Goal: Information Seeking & Learning: Check status

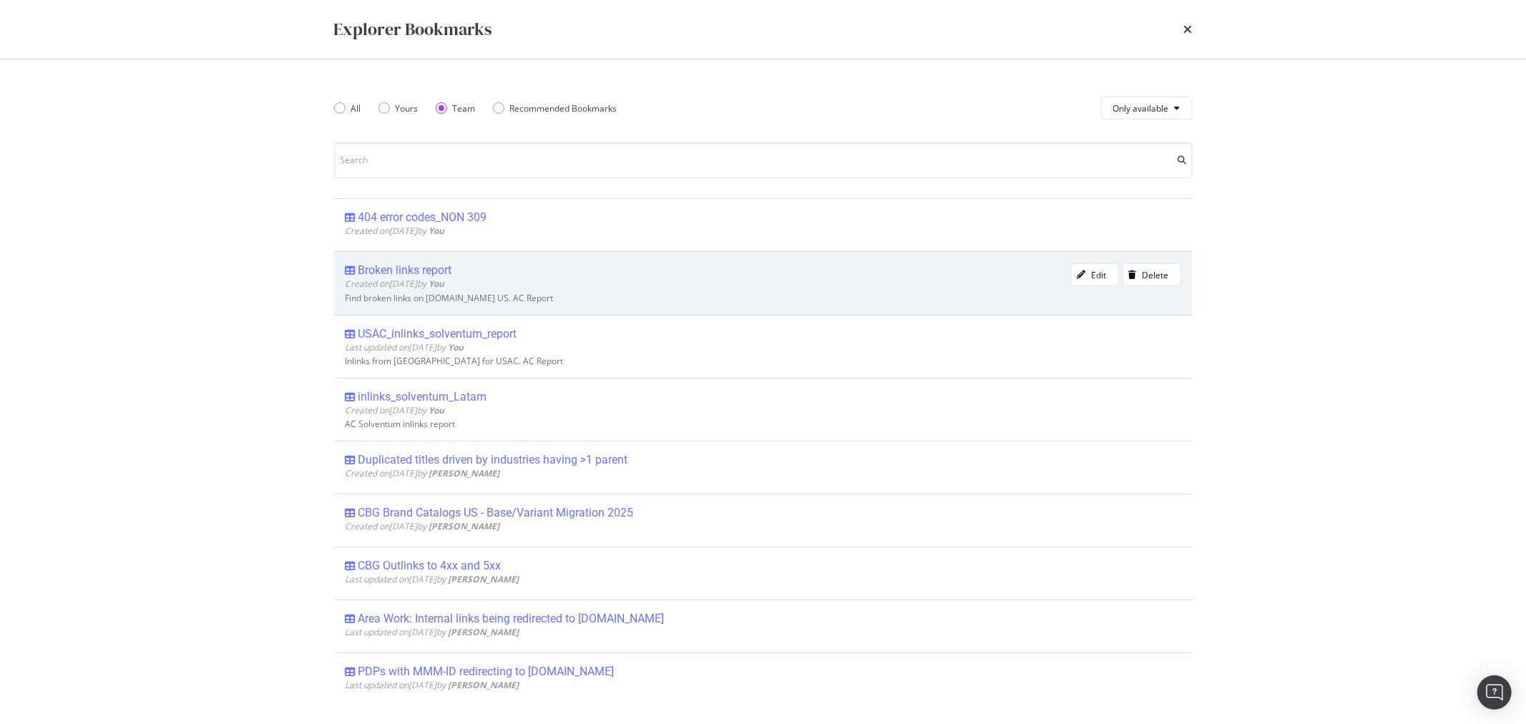
click at [401, 274] on div "Broken links report" at bounding box center [405, 270] width 94 height 14
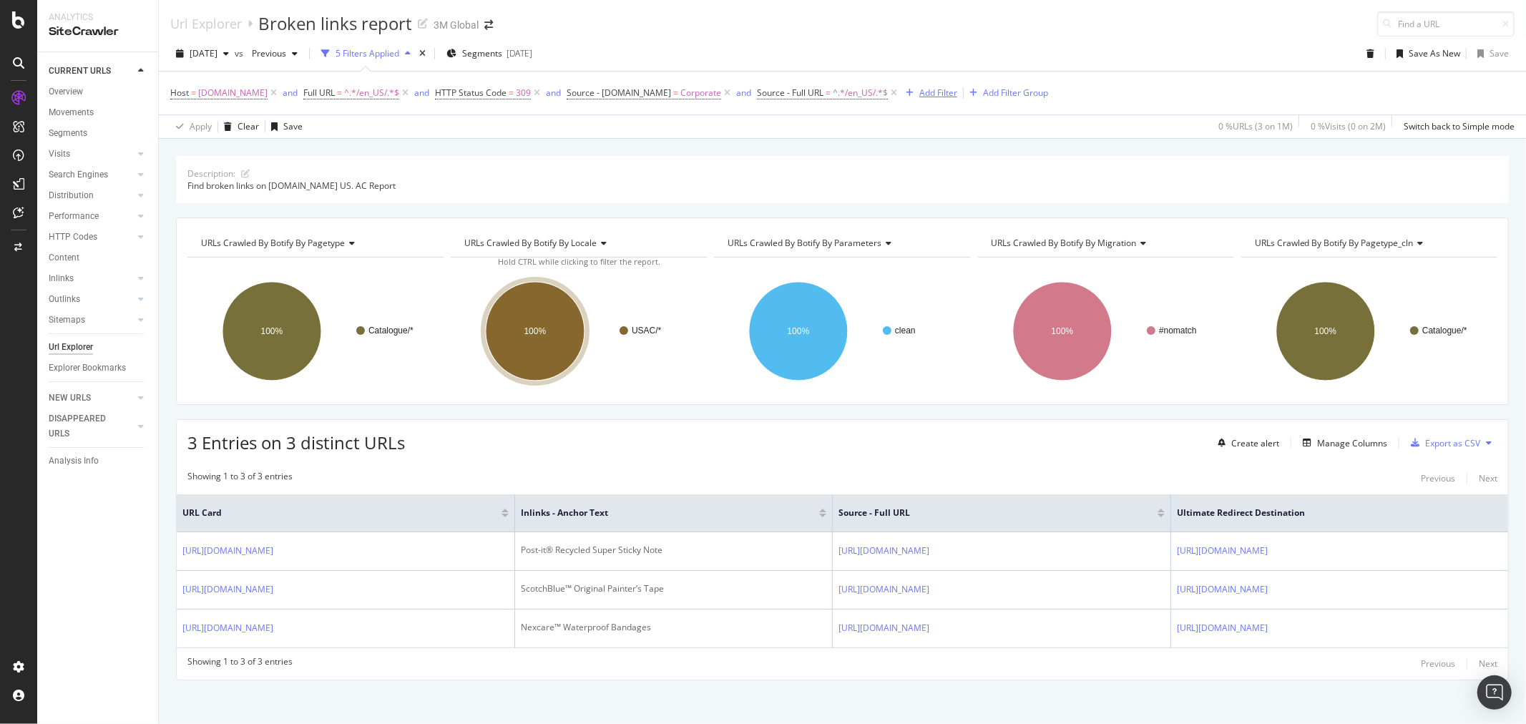
click at [926, 94] on div "Add Filter" at bounding box center [938, 93] width 38 height 12
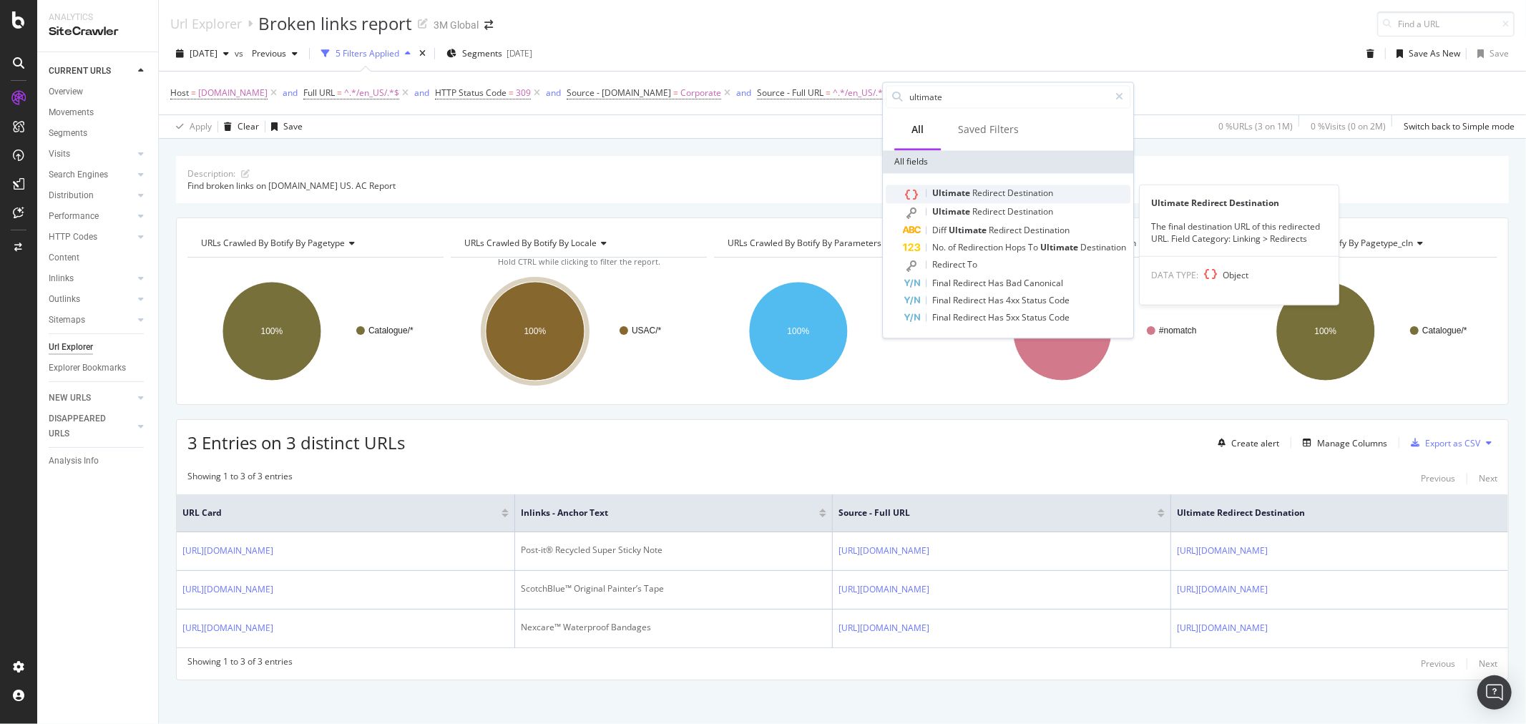
type input "ultimate"
click at [1030, 196] on span "Destination" at bounding box center [1030, 193] width 46 height 12
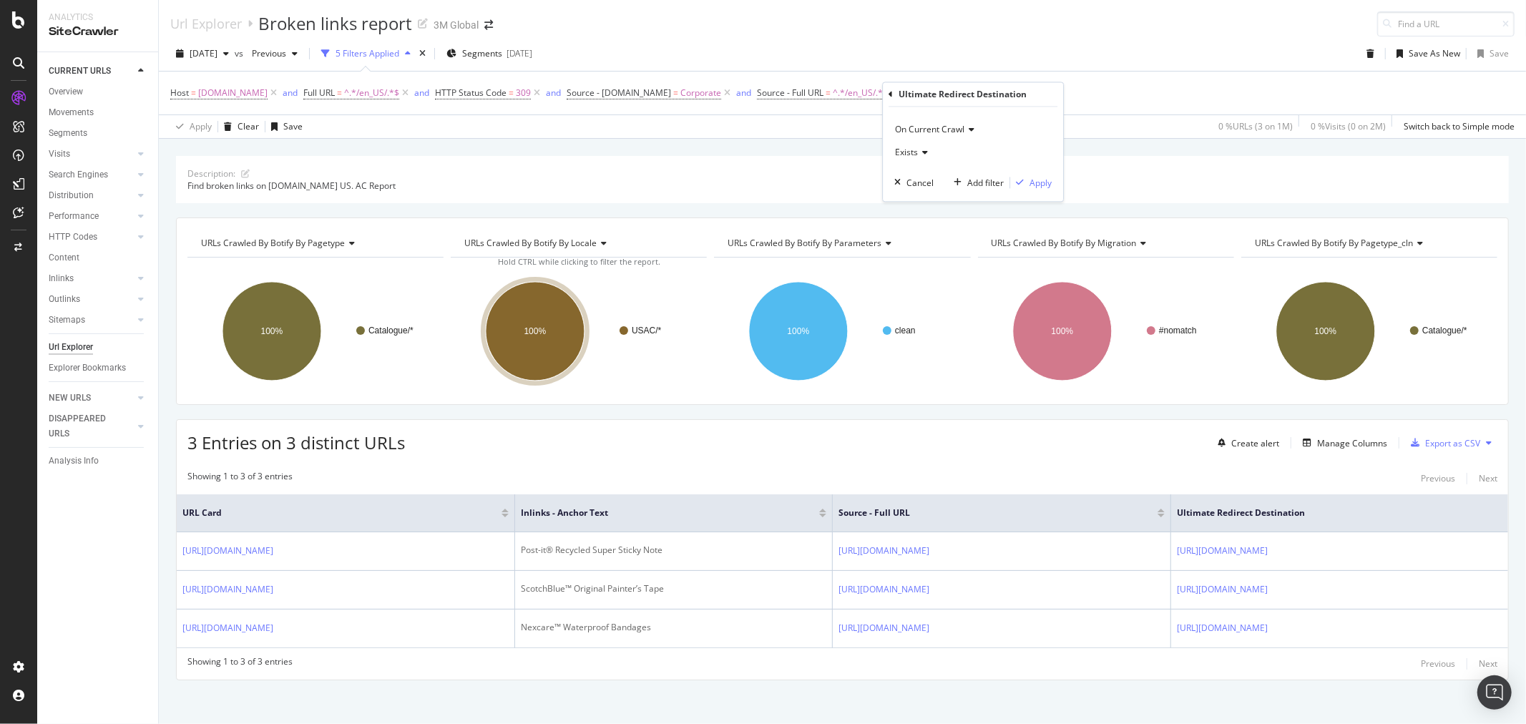
click at [889, 96] on icon at bounding box center [891, 94] width 4 height 9
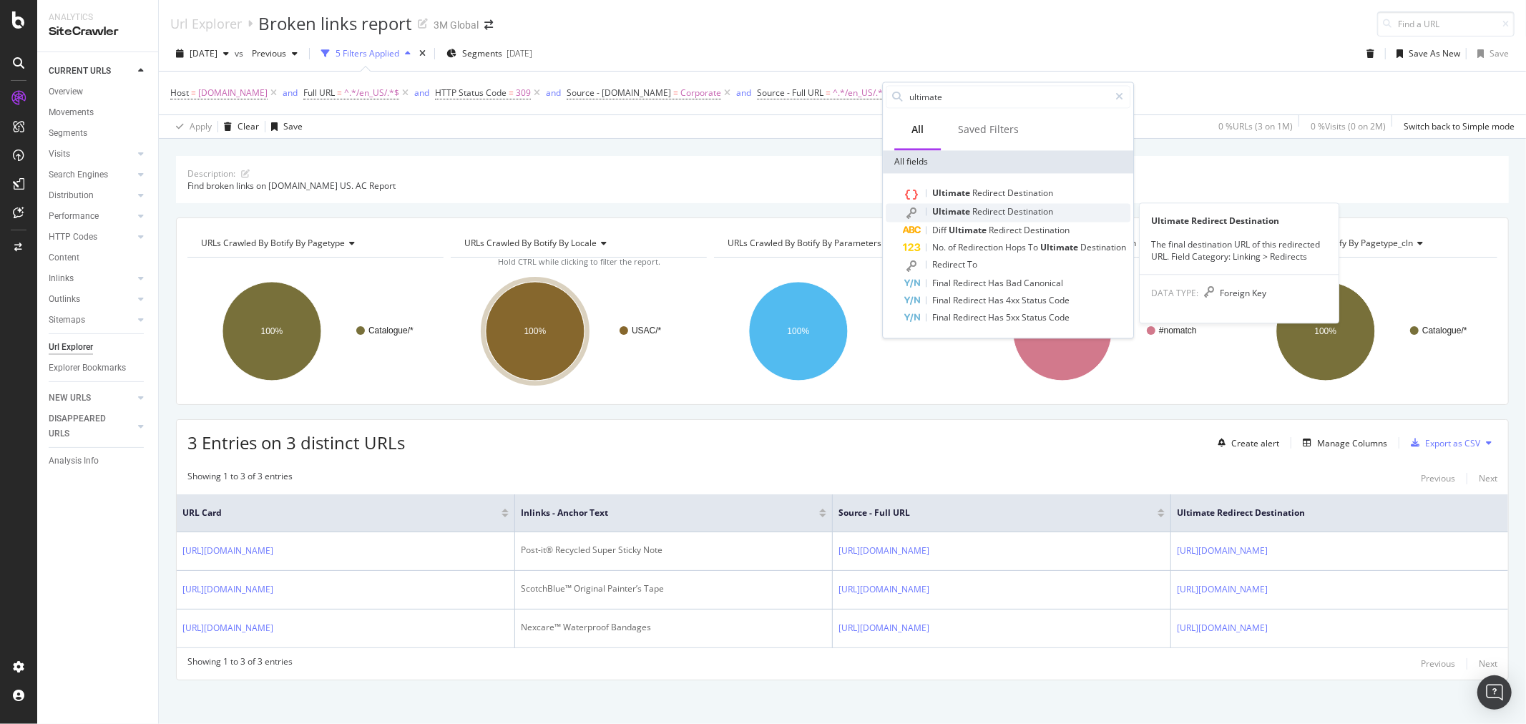
click at [948, 213] on span "Ultimate" at bounding box center [952, 211] width 40 height 12
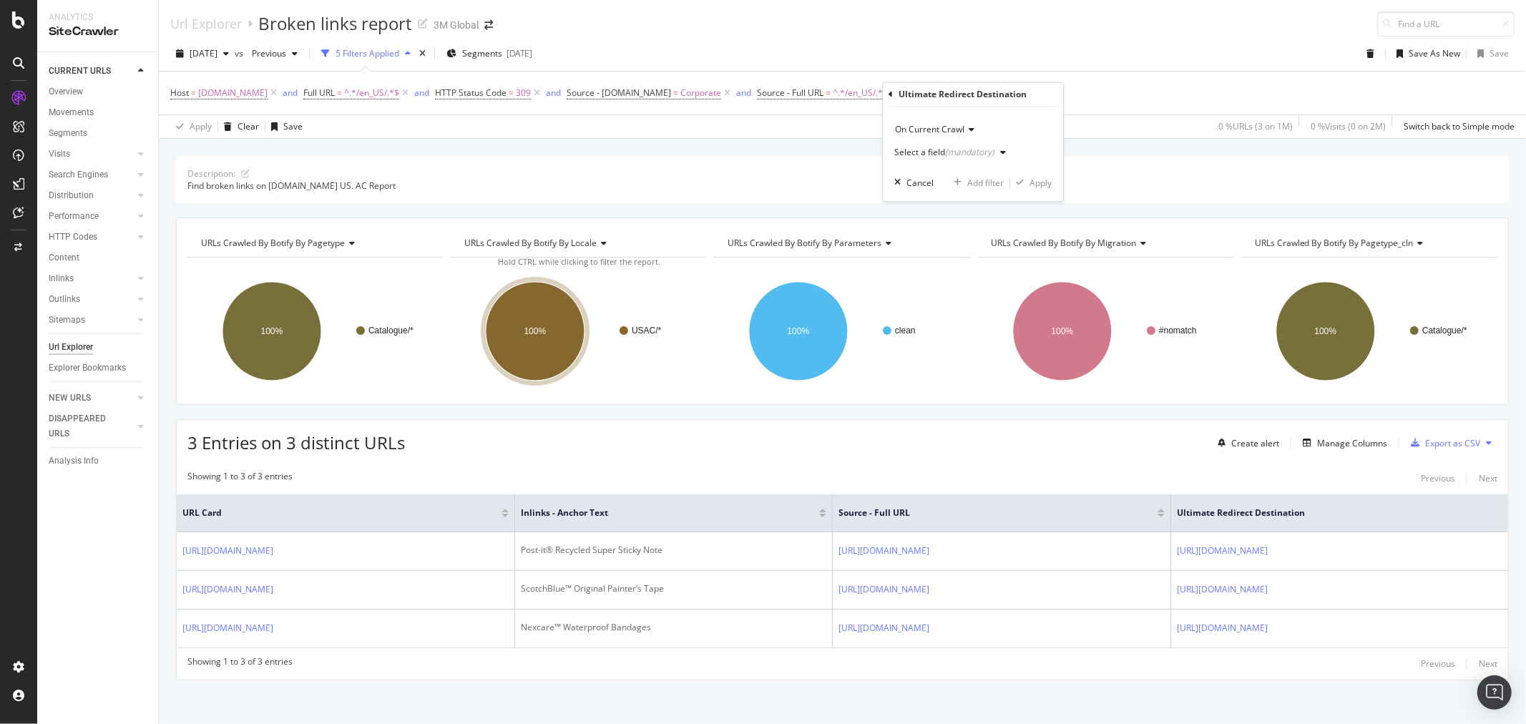
click at [980, 146] on div "Select a field (mandatory)" at bounding box center [952, 152] width 117 height 21
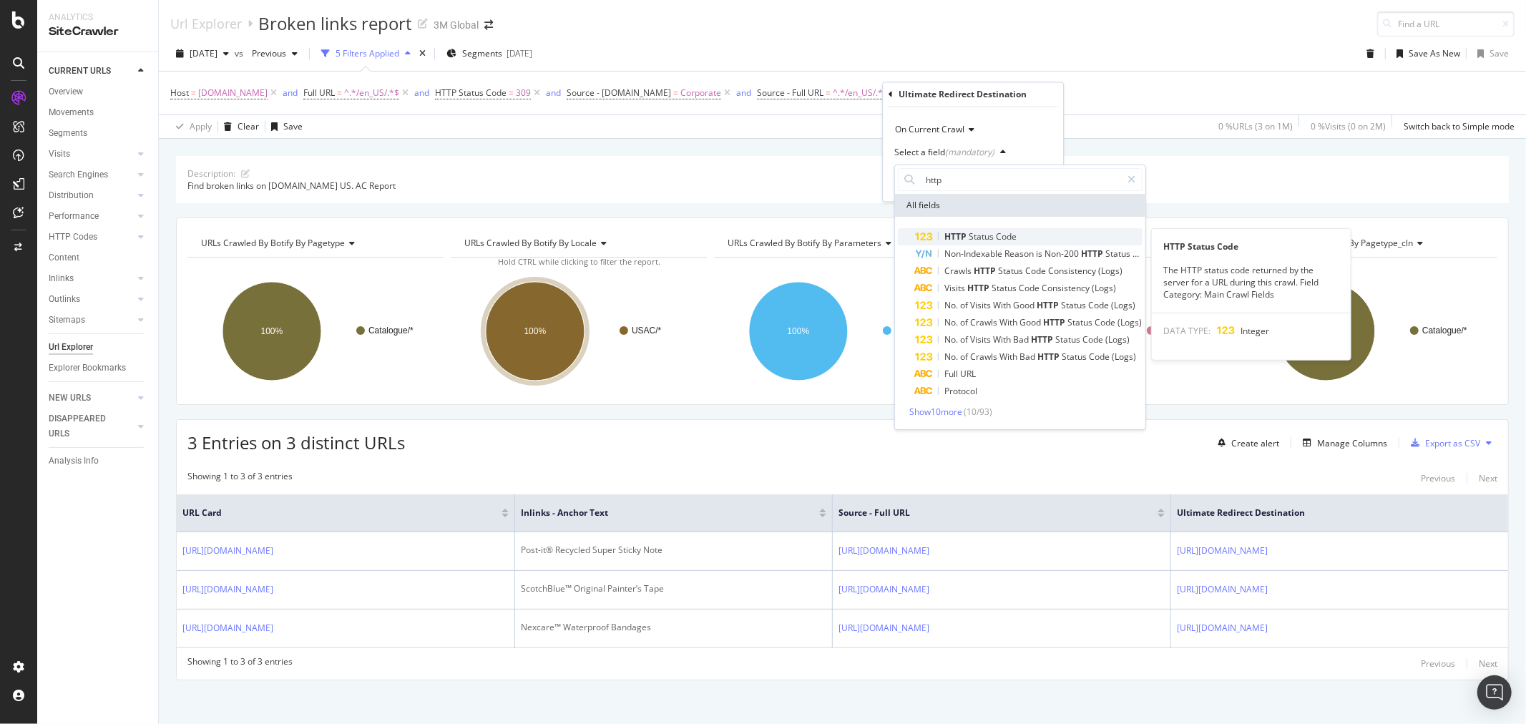
type input "http"
click at [986, 236] on span "Status" at bounding box center [982, 236] width 27 height 12
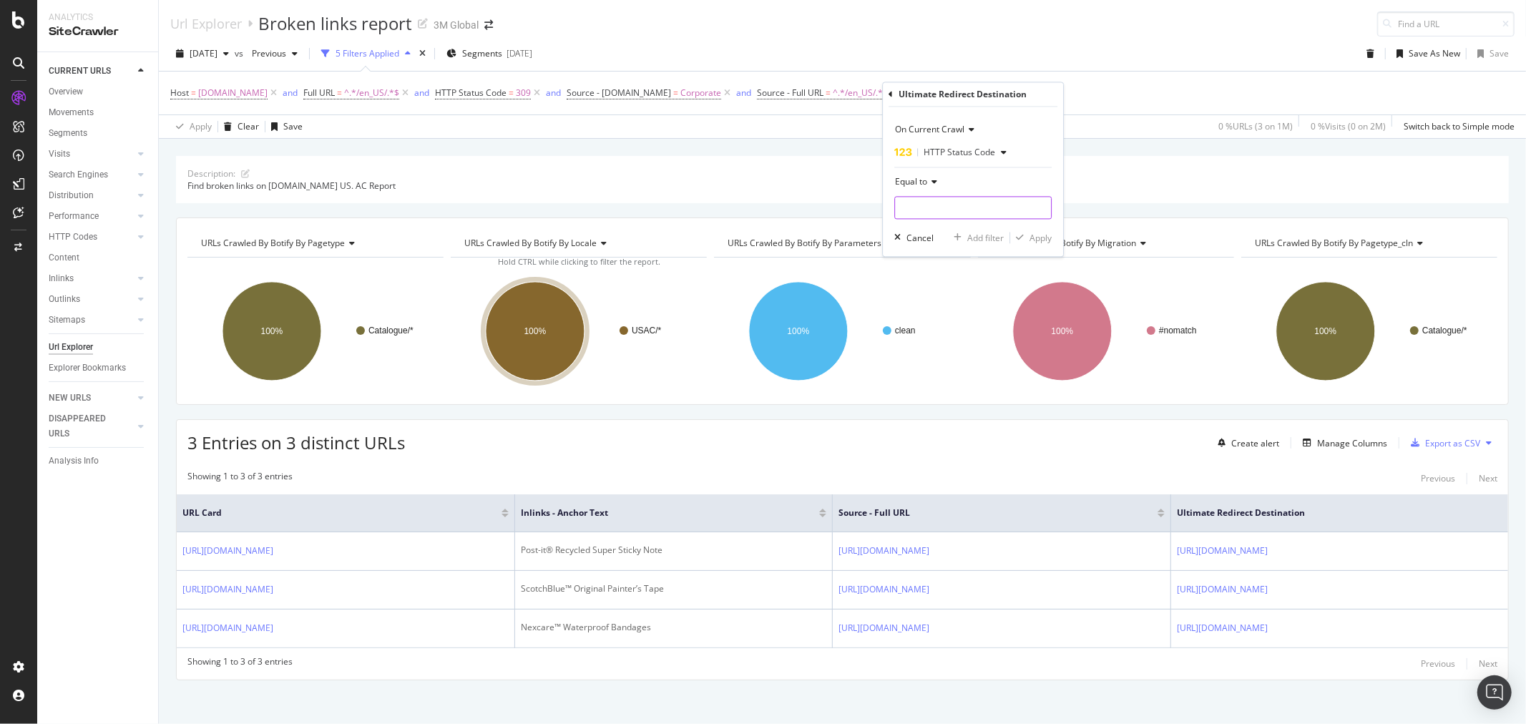
click at [962, 208] on input "number" at bounding box center [972, 208] width 157 height 23
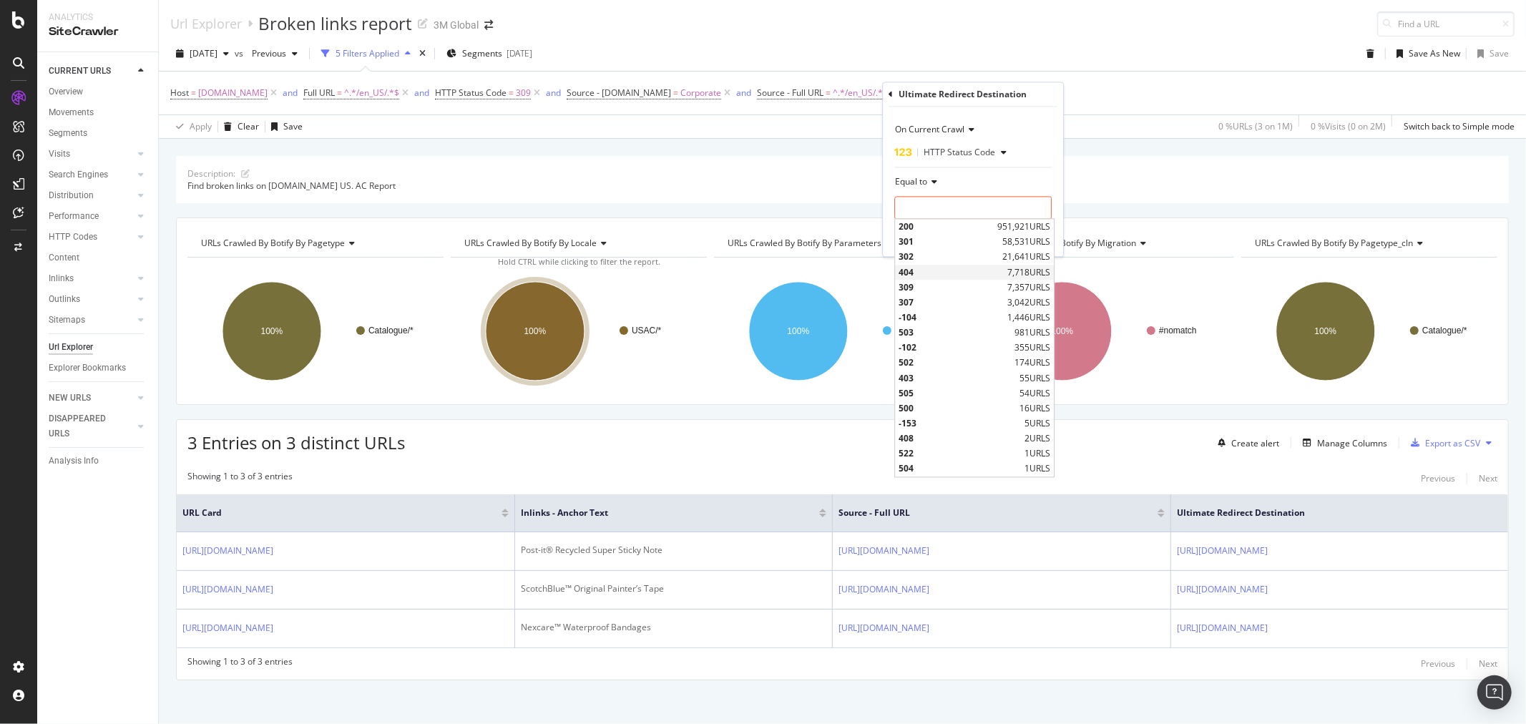
click at [942, 269] on span "404" at bounding box center [951, 272] width 105 height 12
type input "404"
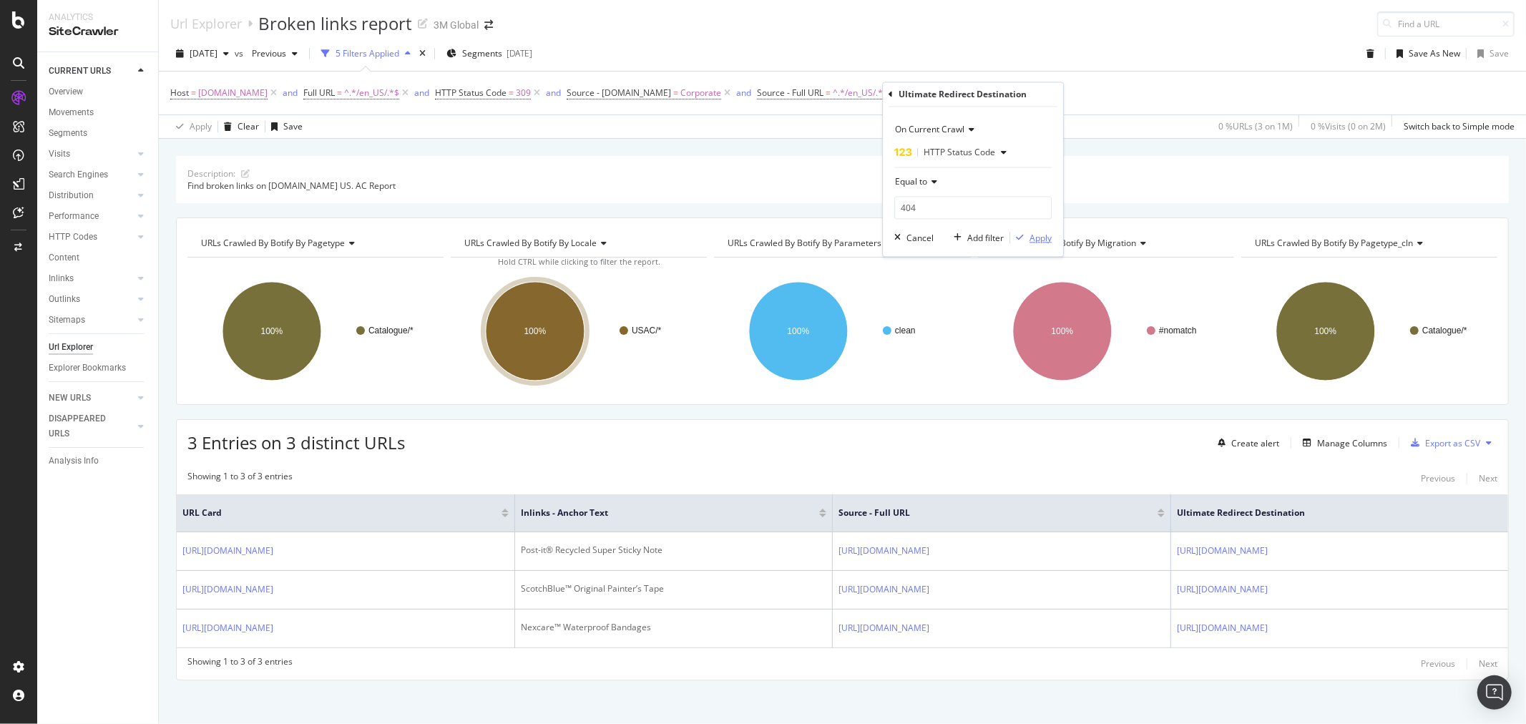
click at [1038, 236] on div "Apply" at bounding box center [1041, 238] width 22 height 12
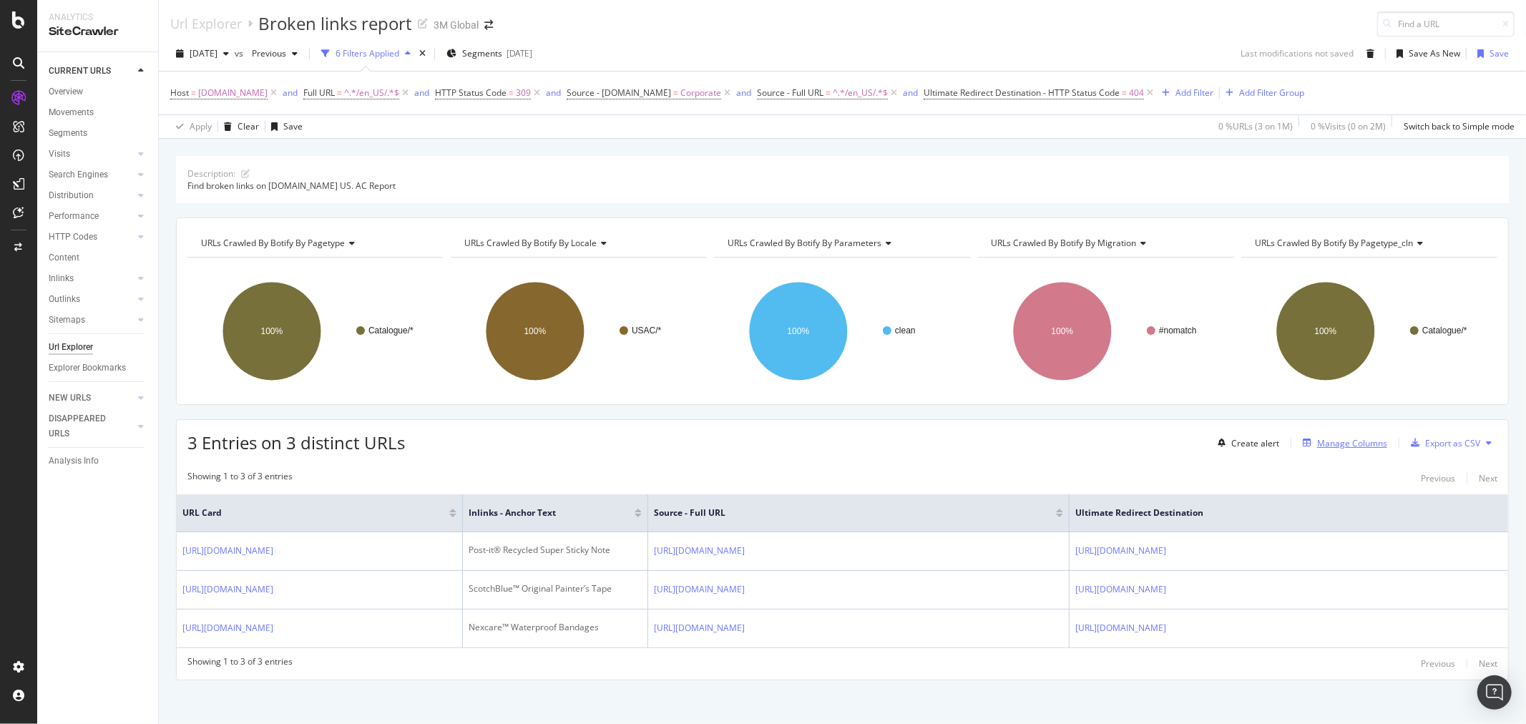
click at [1352, 446] on div "Manage Columns" at bounding box center [1352, 443] width 70 height 12
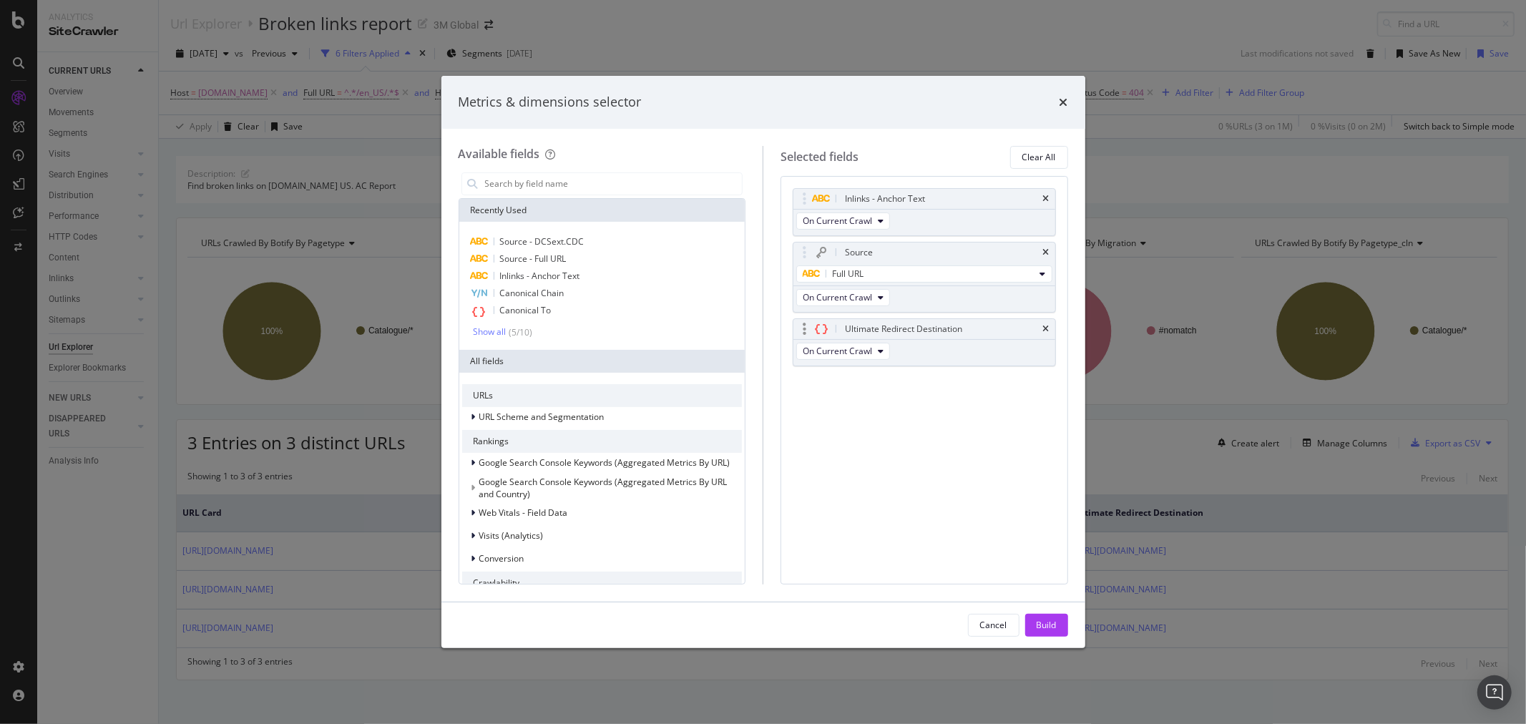
click at [1046, 333] on div "Ultimate Redirect Destination" at bounding box center [925, 329] width 262 height 20
click at [1046, 331] on icon "times" at bounding box center [1046, 329] width 6 height 9
click at [1042, 628] on div "Build" at bounding box center [1047, 625] width 20 height 12
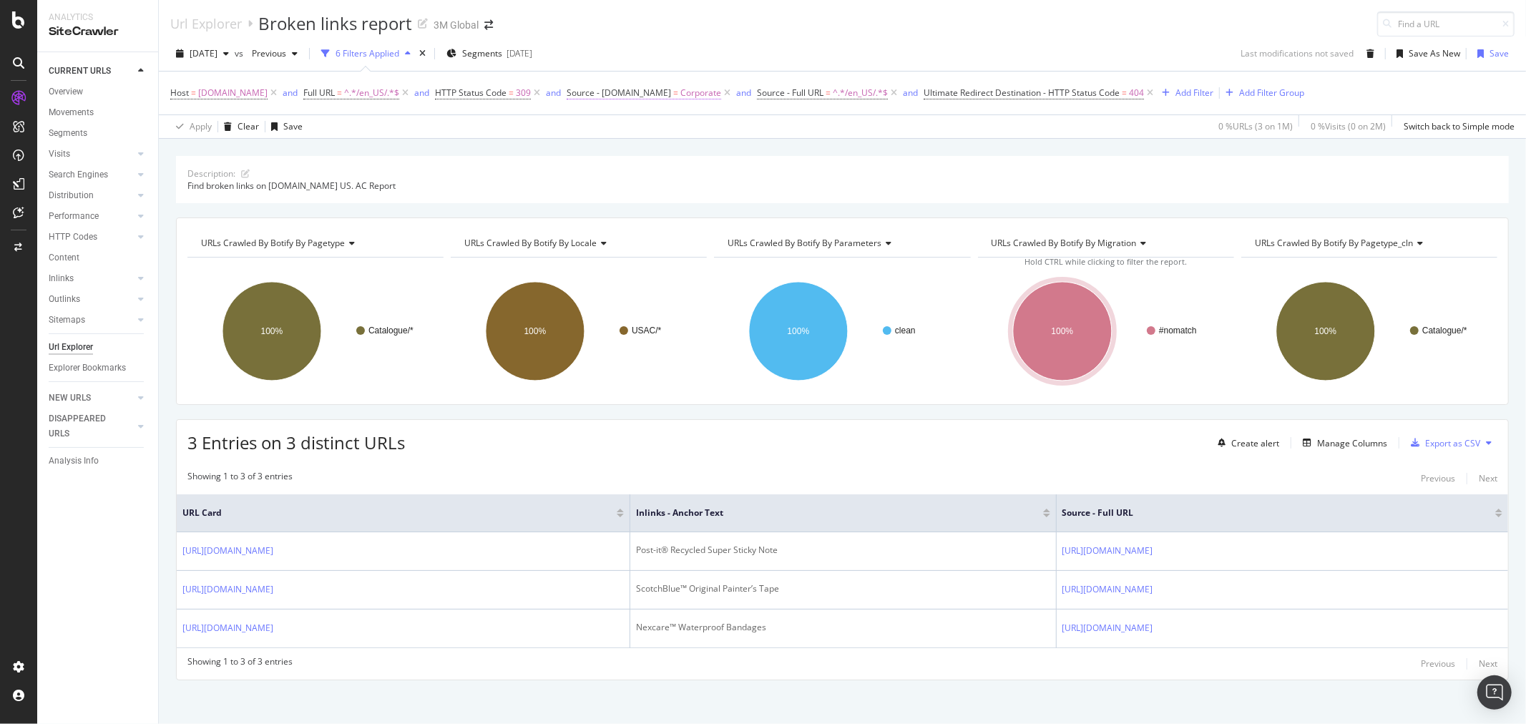
click at [652, 97] on span "Source - [DOMAIN_NAME]" at bounding box center [619, 93] width 104 height 12
click at [626, 210] on input "Corporate" at bounding box center [632, 205] width 135 height 23
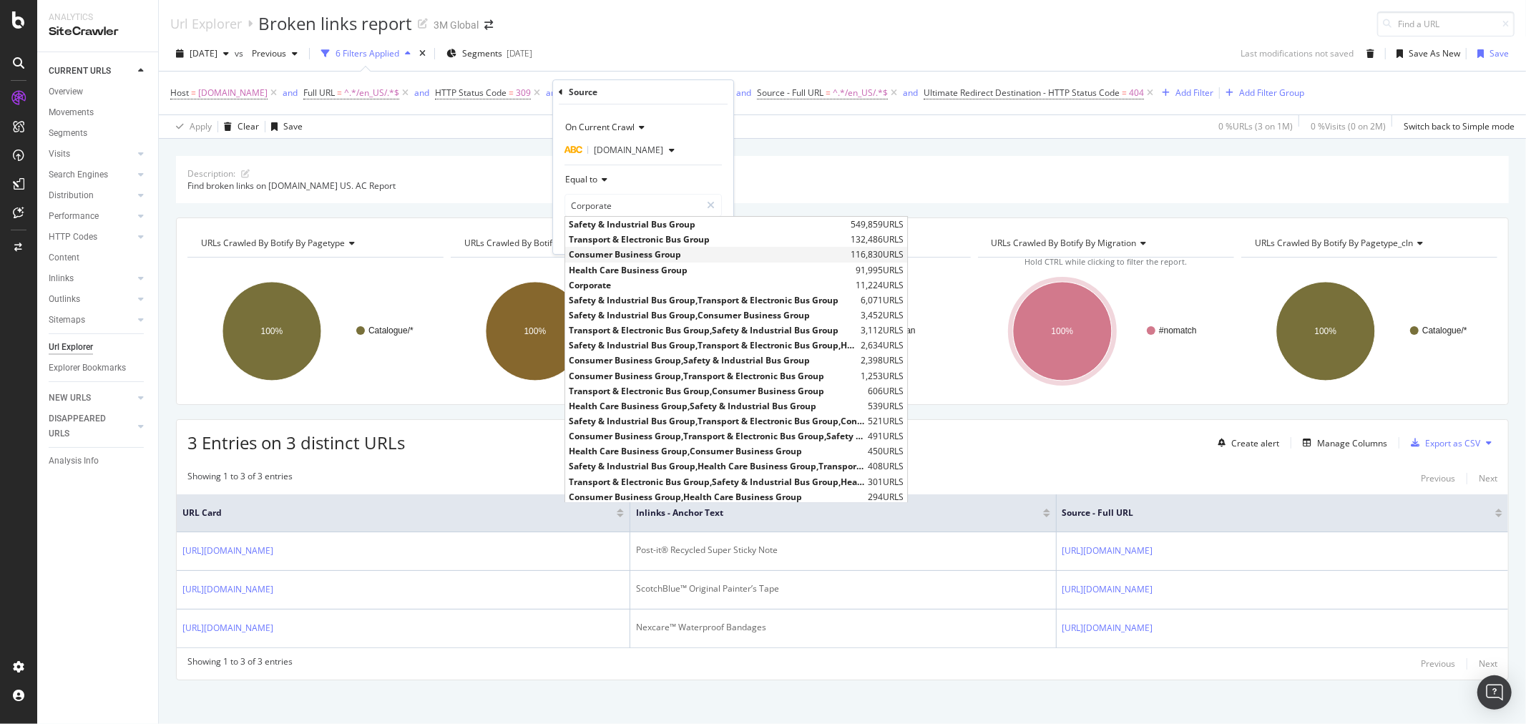
click at [635, 255] on span "Consumer Business Group" at bounding box center [708, 255] width 278 height 12
type input "Consumer Business Group"
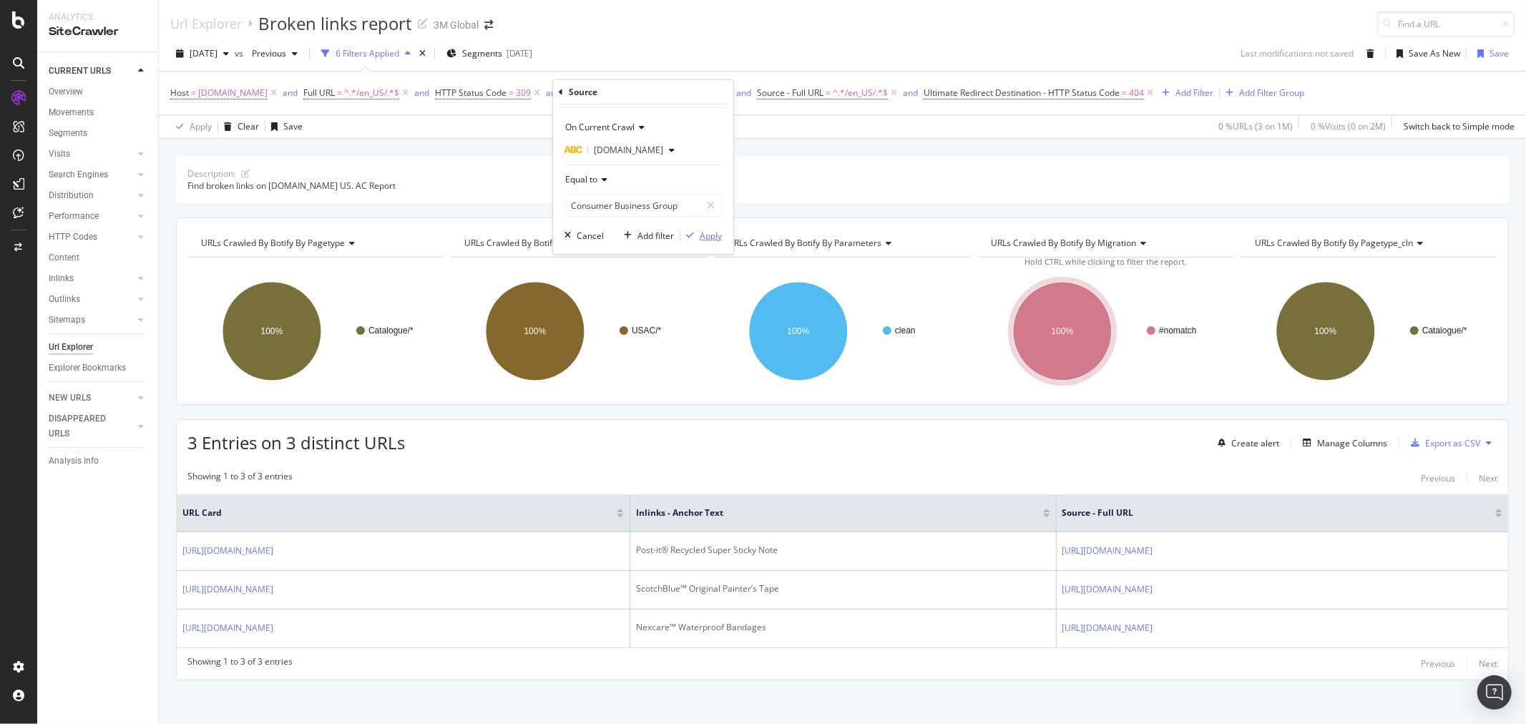
click at [711, 233] on div "Apply" at bounding box center [711, 236] width 22 height 12
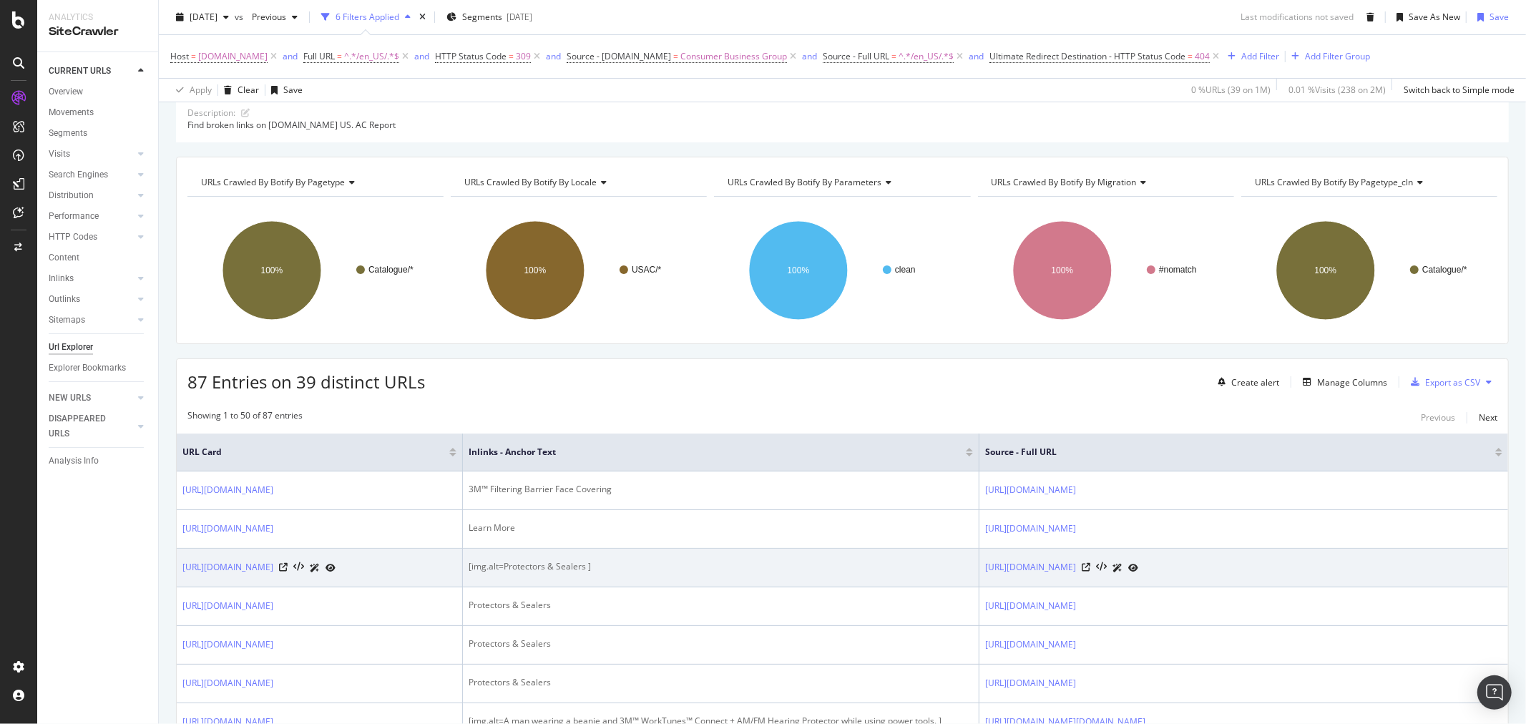
scroll to position [79, 0]
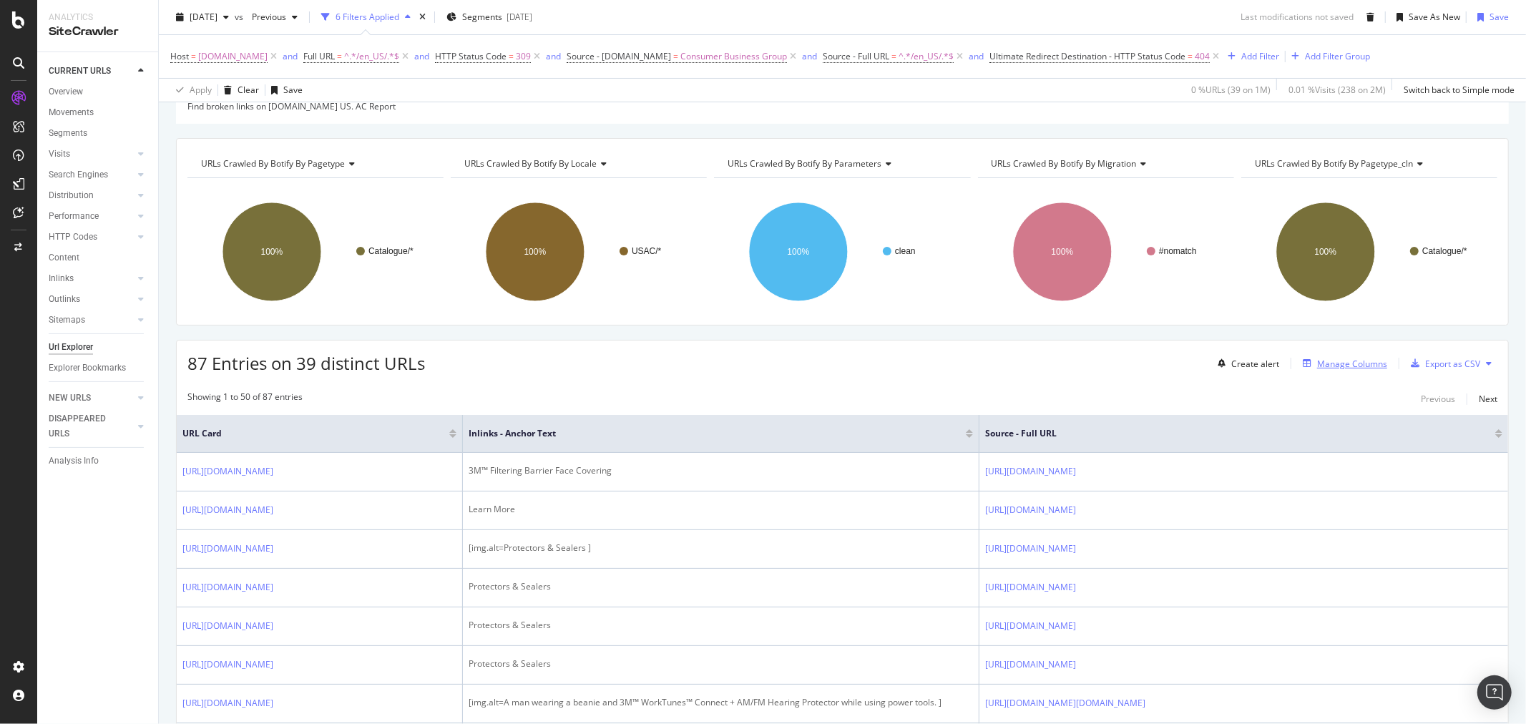
click at [1346, 366] on div "Manage Columns" at bounding box center [1352, 364] width 70 height 12
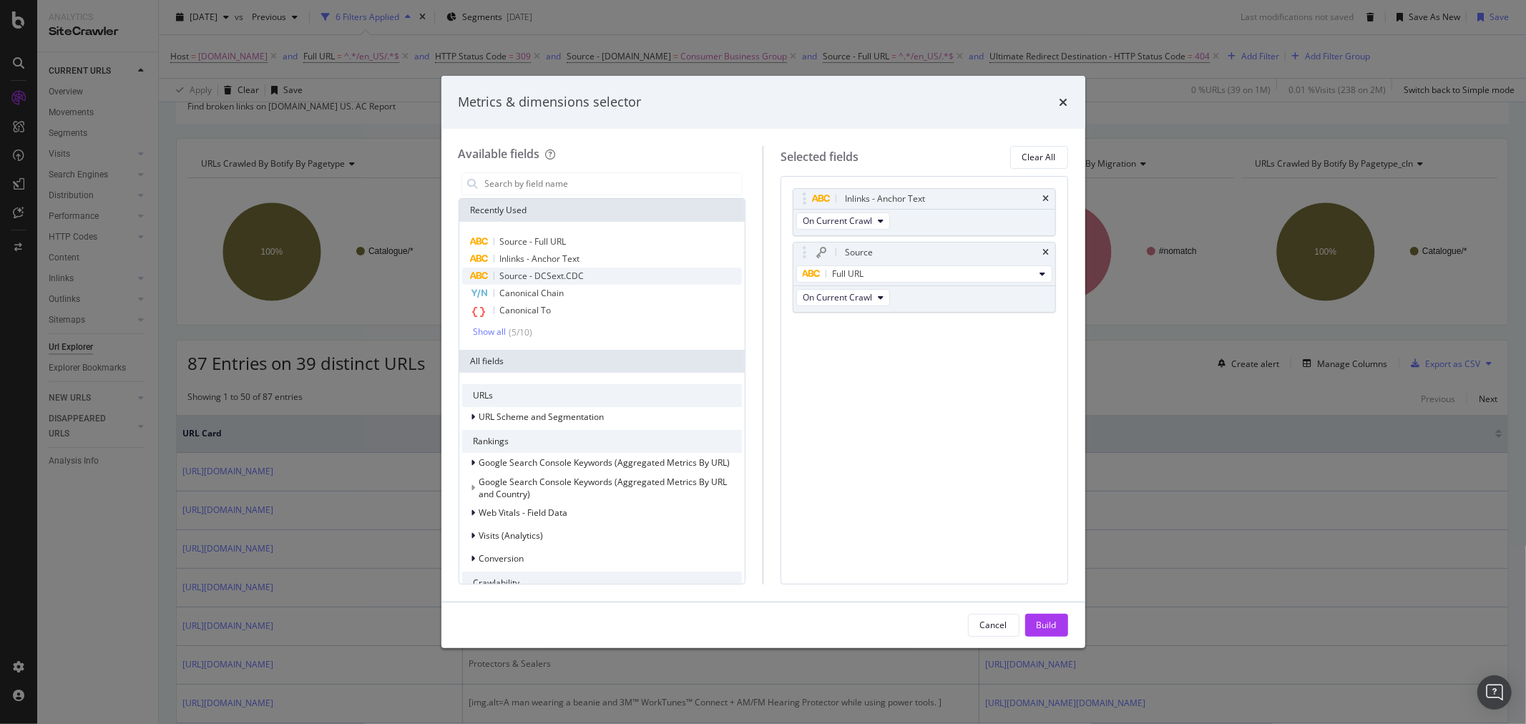
click at [592, 273] on div "Source - DCSext.CDC" at bounding box center [602, 276] width 280 height 17
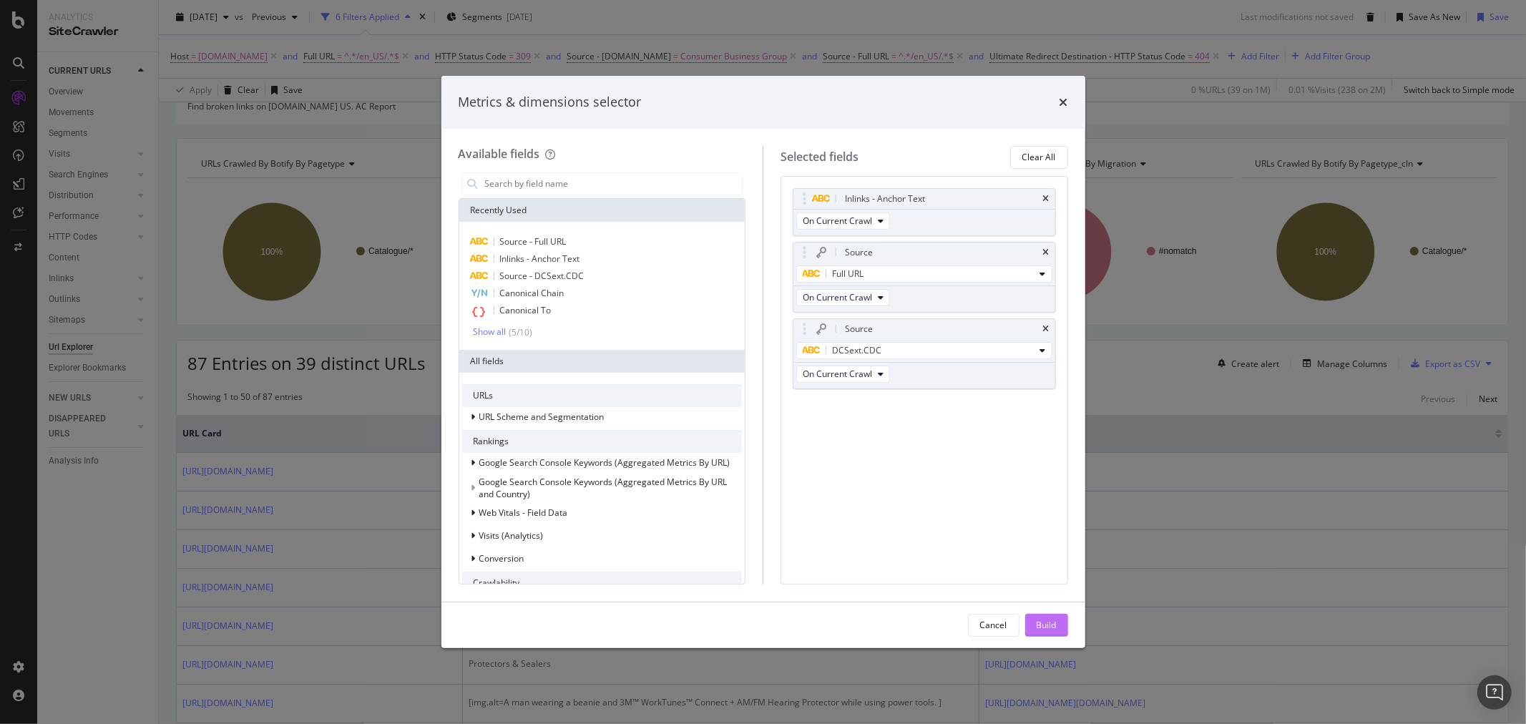
click at [1040, 633] on div "Build" at bounding box center [1047, 625] width 20 height 21
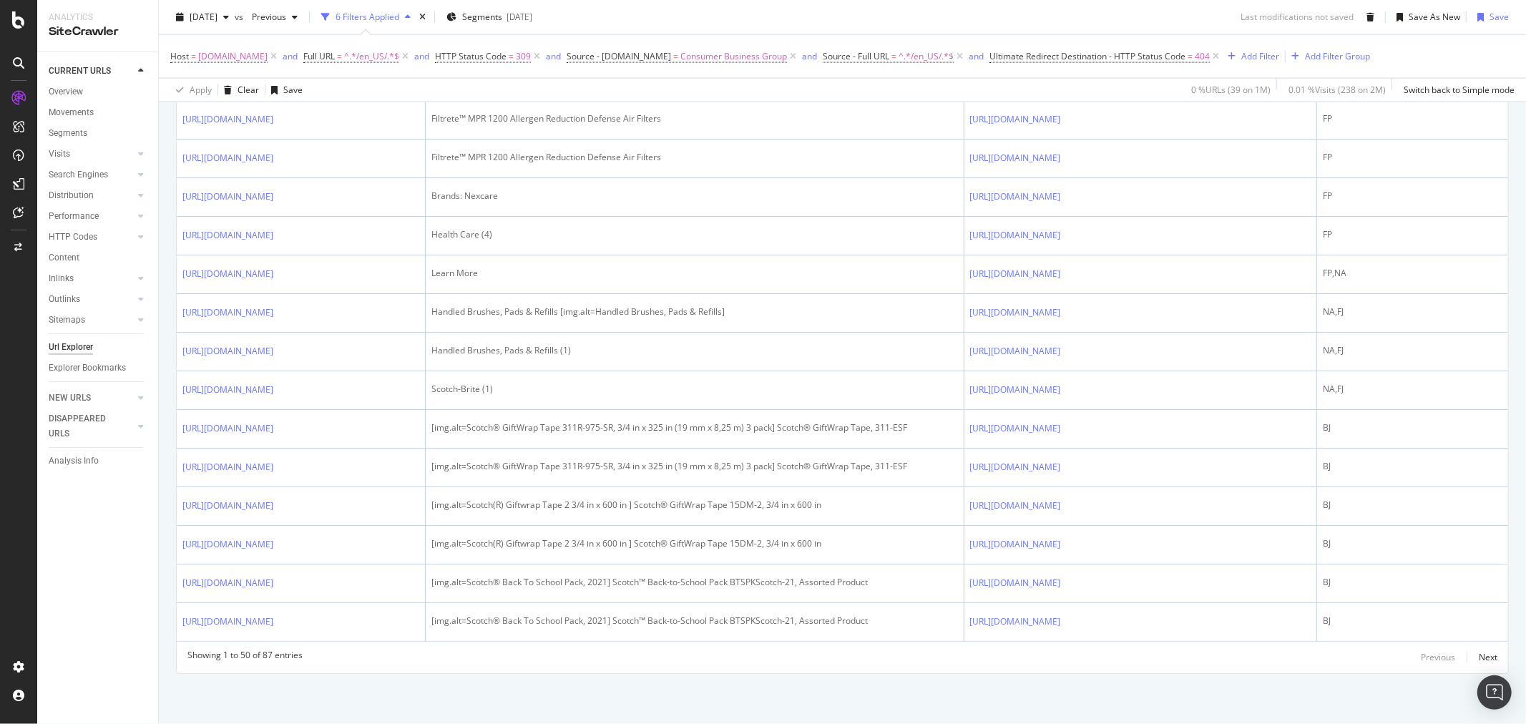
scroll to position [2385, 0]
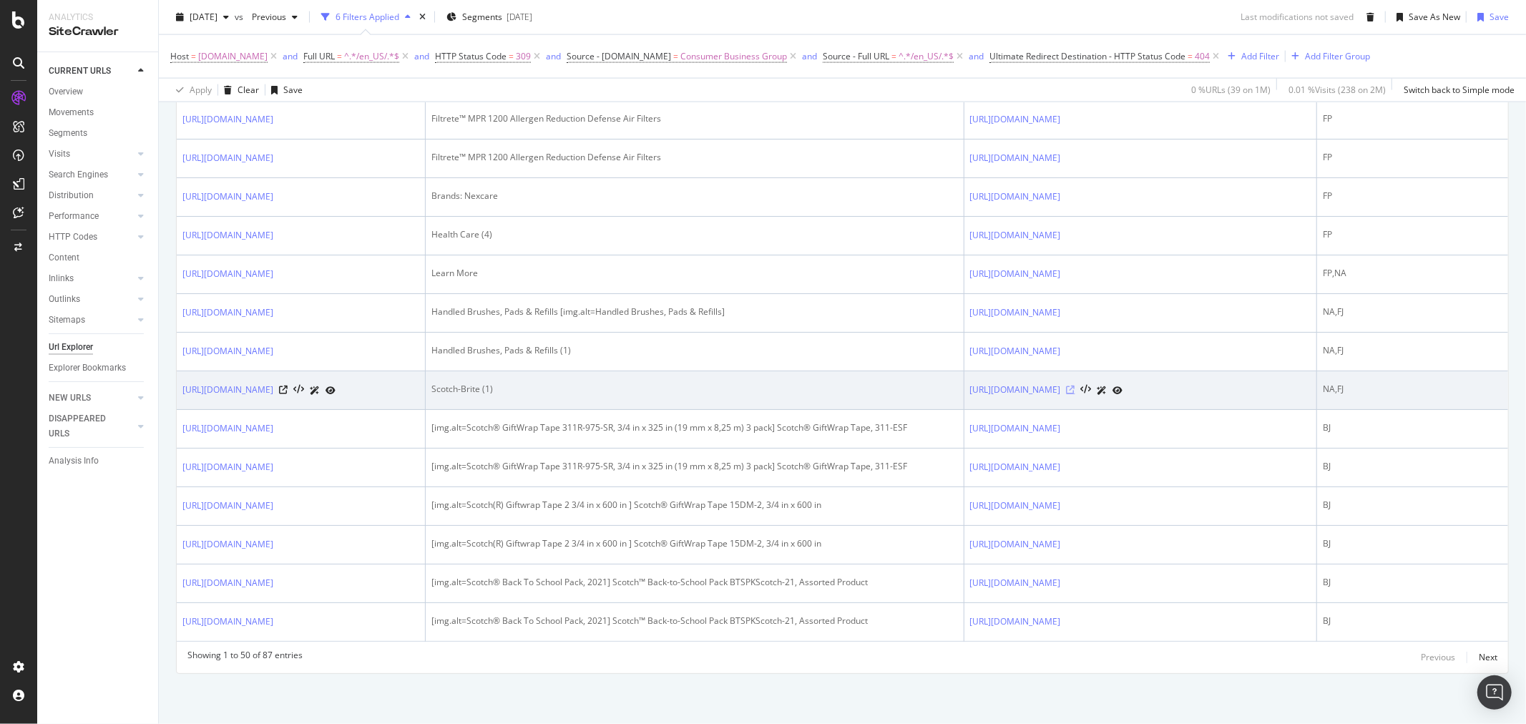
click at [1075, 389] on icon at bounding box center [1071, 390] width 9 height 9
click at [288, 389] on icon at bounding box center [283, 390] width 9 height 9
click at [288, 390] on icon at bounding box center [283, 390] width 9 height 9
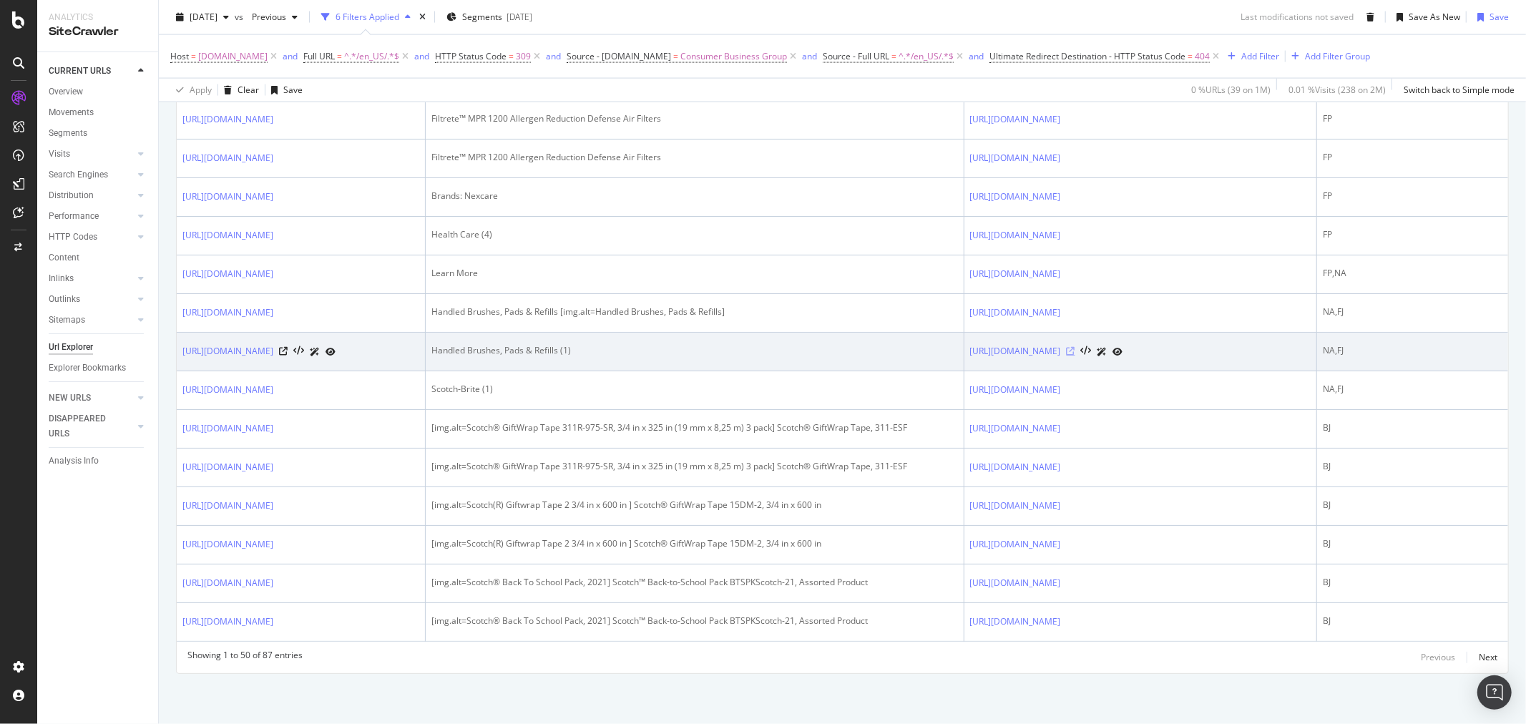
click at [1075, 347] on icon at bounding box center [1071, 351] width 9 height 9
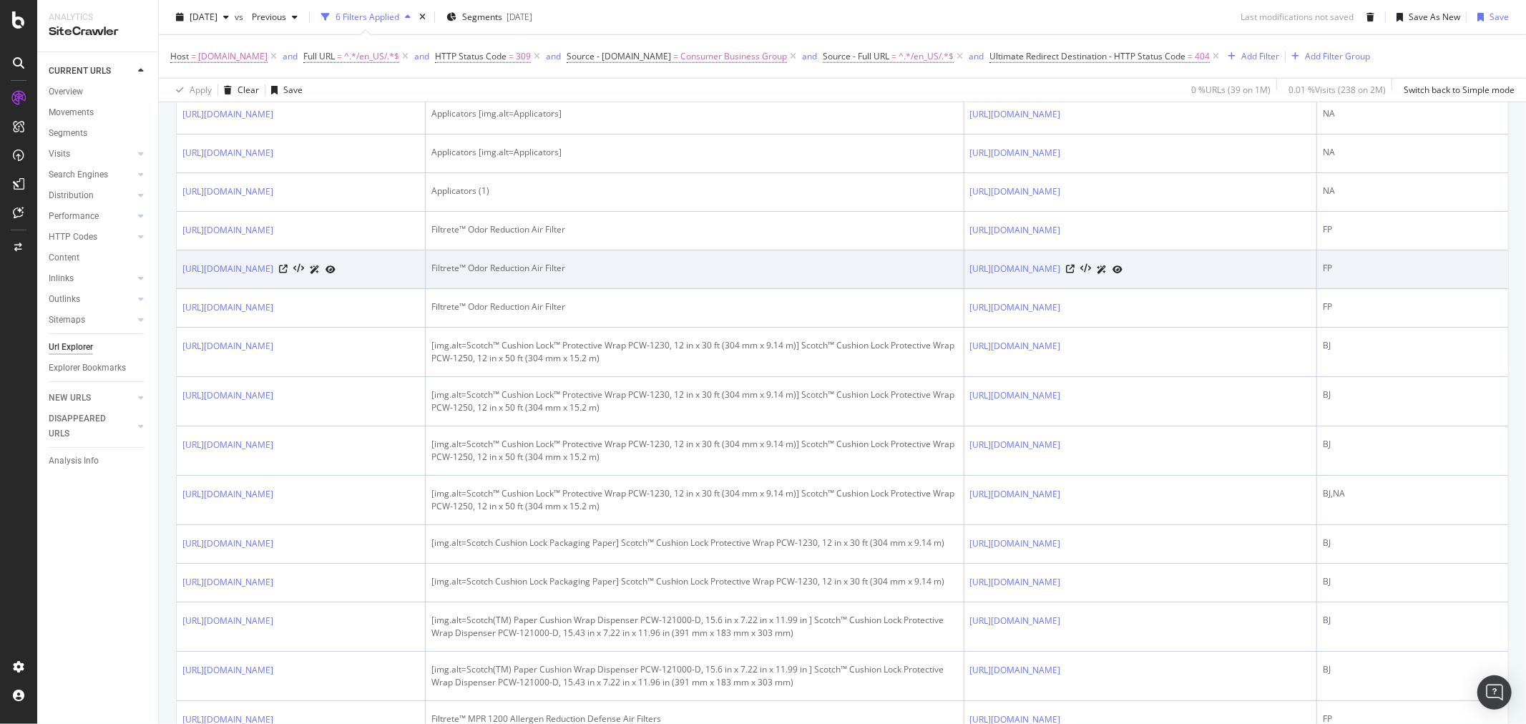
scroll to position [1343, 0]
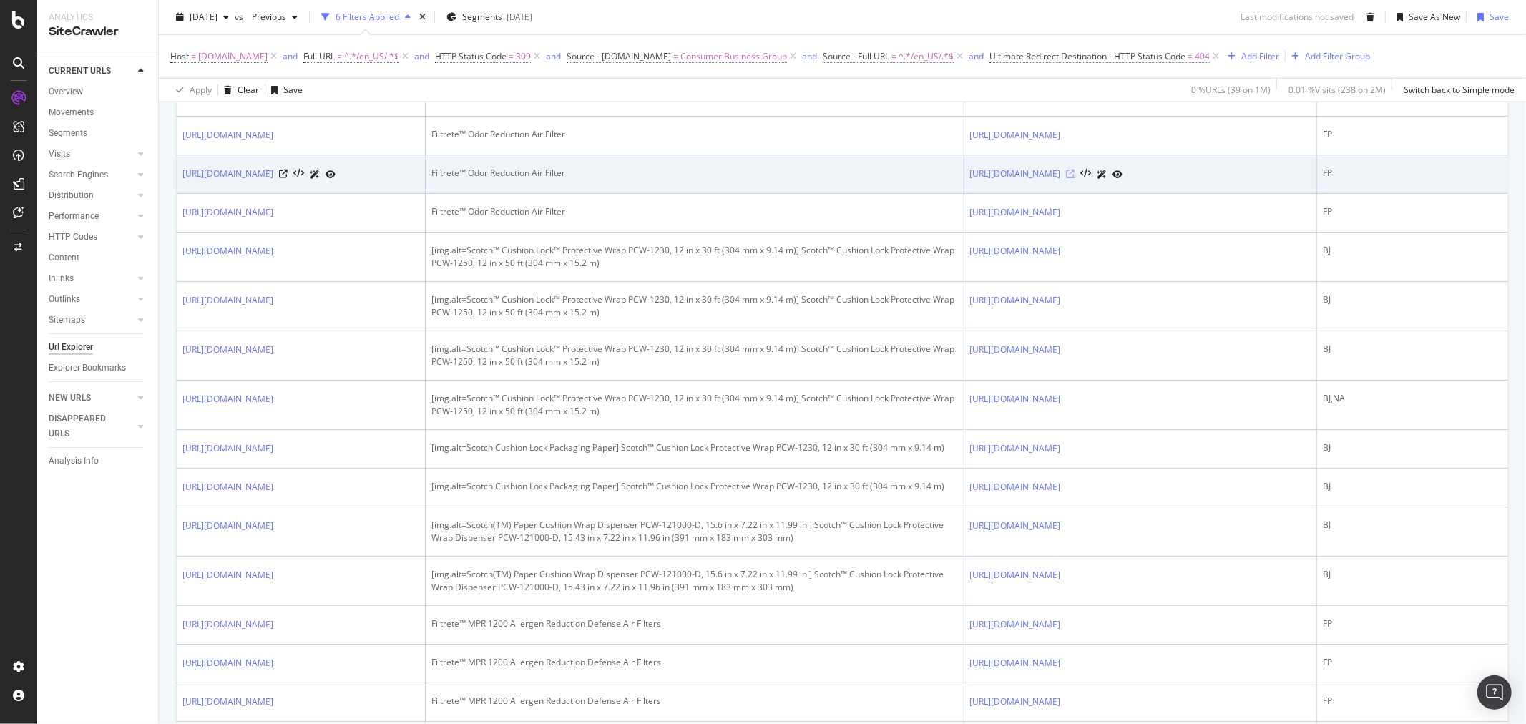
click at [1075, 178] on icon at bounding box center [1071, 174] width 9 height 9
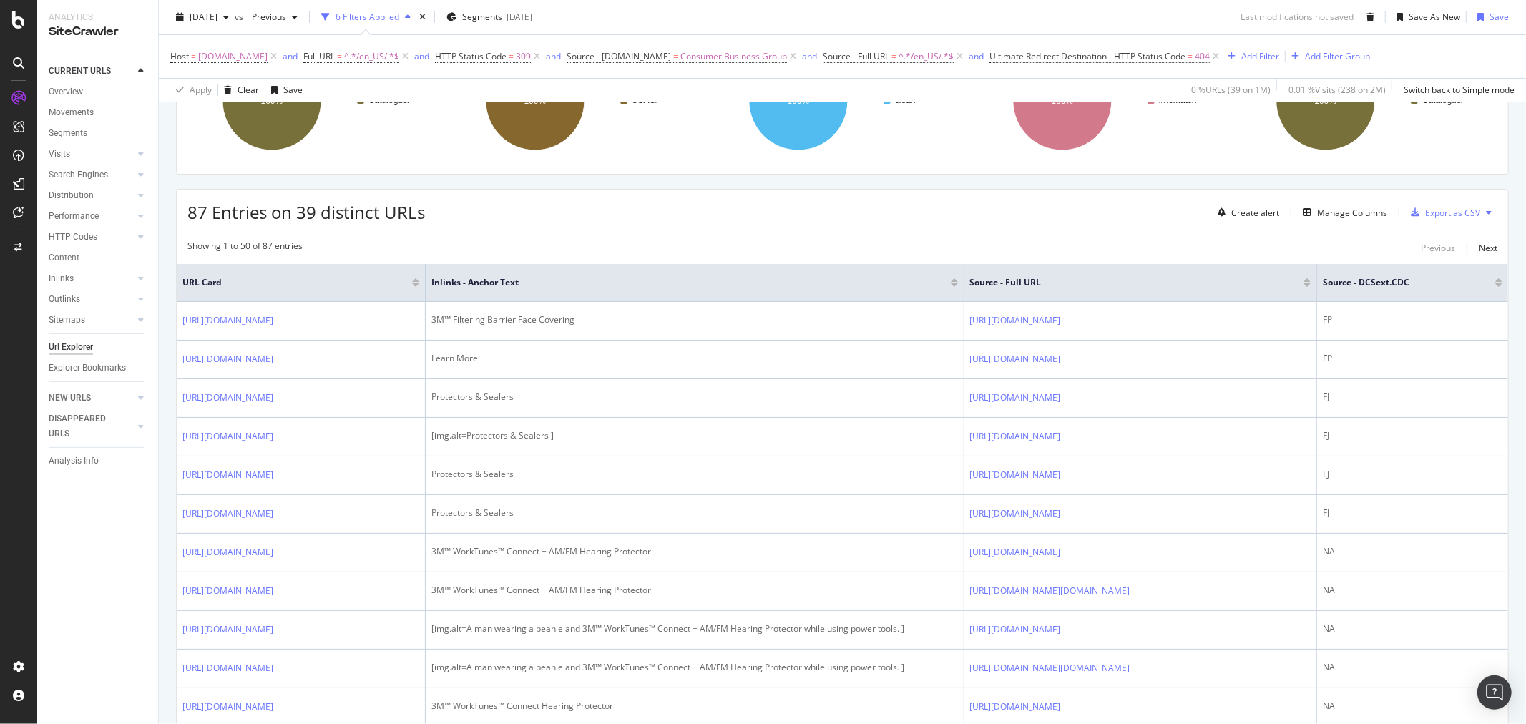
scroll to position [0, 0]
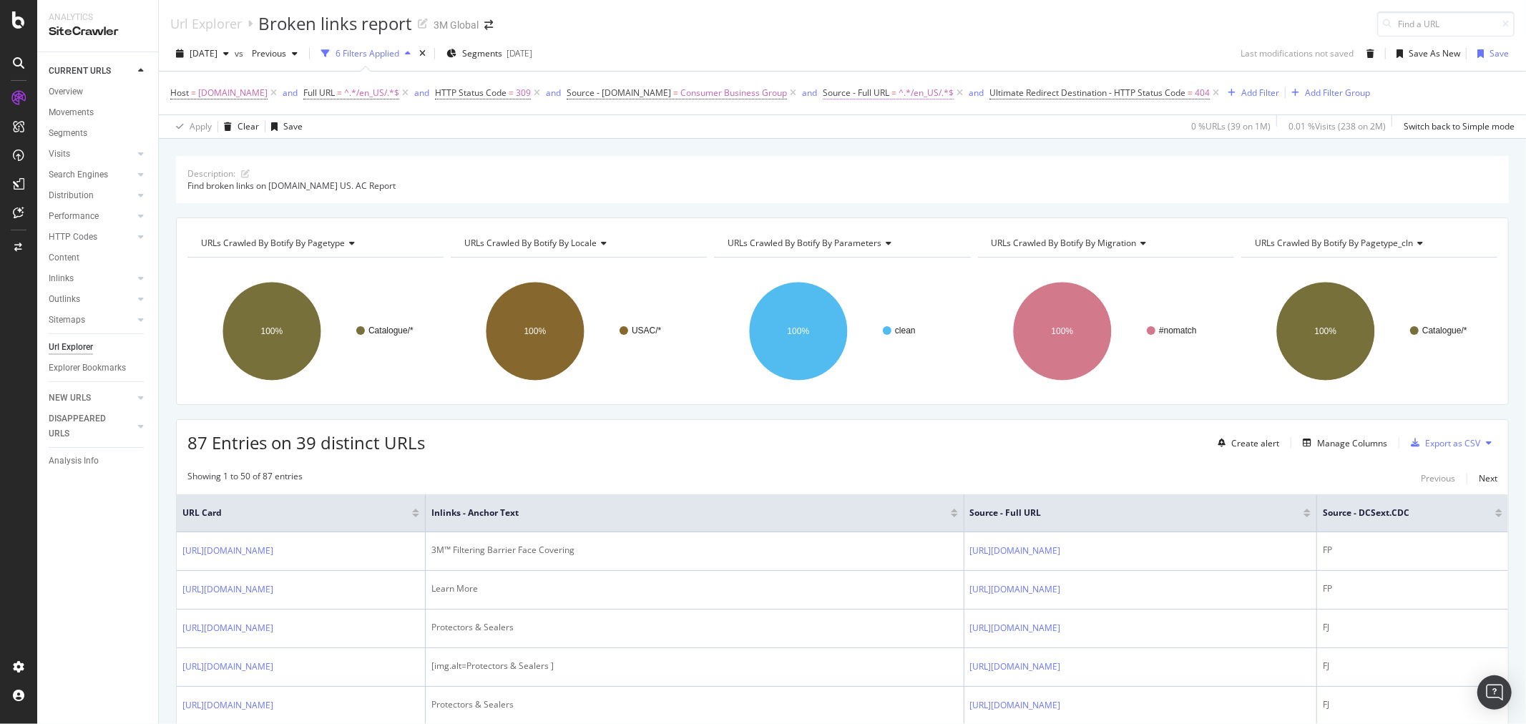
click at [899, 94] on span "^.*/en_US/.*$" at bounding box center [926, 93] width 55 height 20
click at [824, 202] on input "/en_US/" at bounding box center [886, 205] width 135 height 23
click at [864, 206] on input "/en_US/" at bounding box center [886, 205] width 135 height 23
type input "[DOMAIN_NAME][URL]"
click at [964, 233] on div "Apply" at bounding box center [964, 236] width 22 height 12
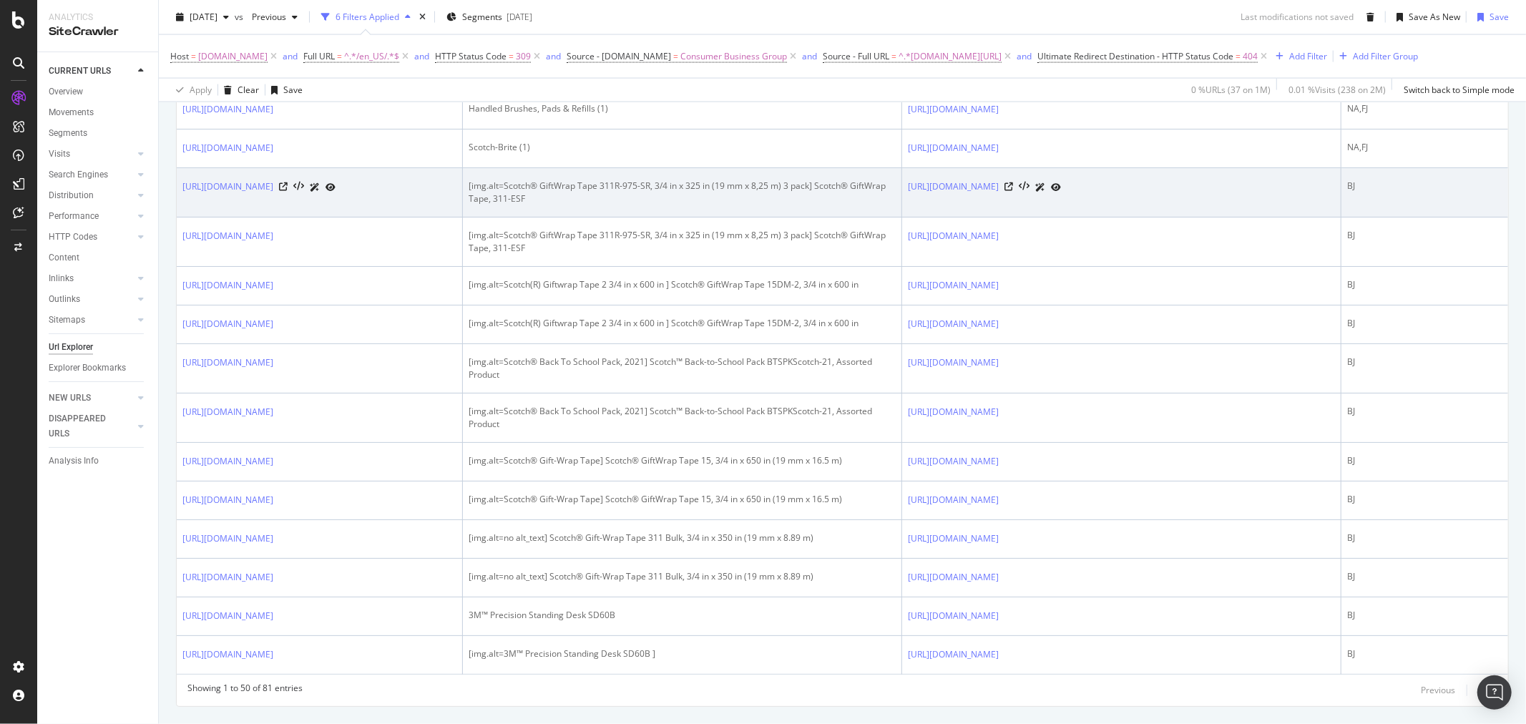
scroll to position [1828, 0]
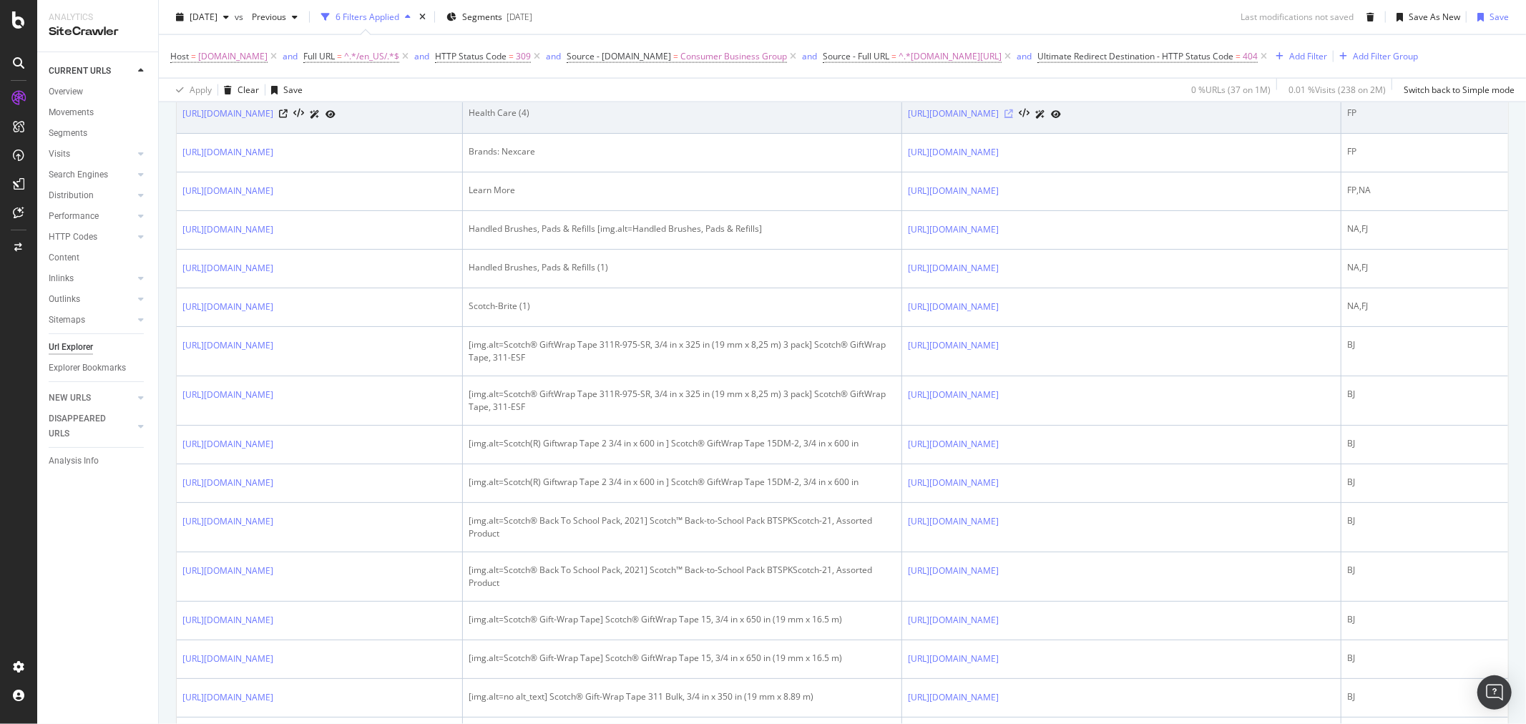
click at [1013, 118] on icon at bounding box center [1009, 113] width 9 height 9
click at [288, 118] on icon at bounding box center [283, 113] width 9 height 9
